Goal: Task Accomplishment & Management: Manage account settings

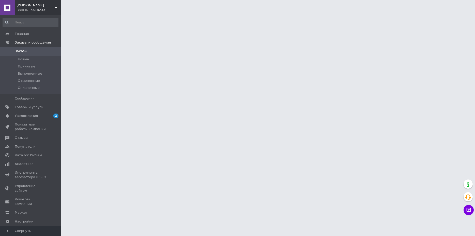
click at [31, 9] on div "Ваш ID: 3618233" at bounding box center [39, 10] width 44 height 5
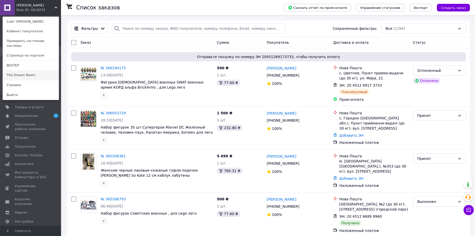
click at [20, 72] on link "The Dream Room" at bounding box center [31, 75] width 56 height 10
